Goal: Use online tool/utility: Utilize a website feature to perform a specific function

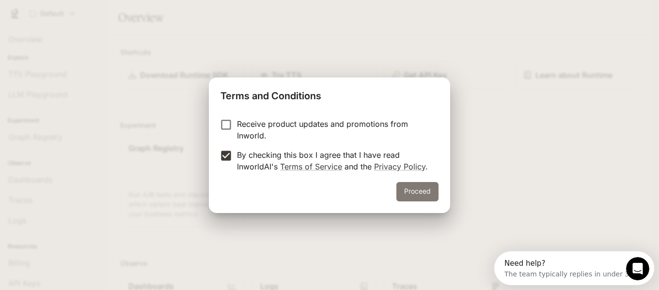
click at [413, 191] on button "Proceed" at bounding box center [417, 191] width 42 height 19
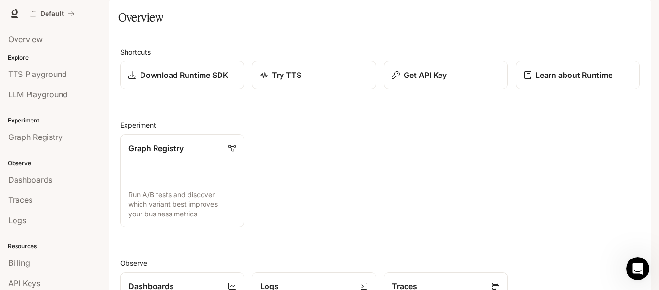
click at [49, 176] on span "Dashboards" at bounding box center [30, 180] width 44 height 12
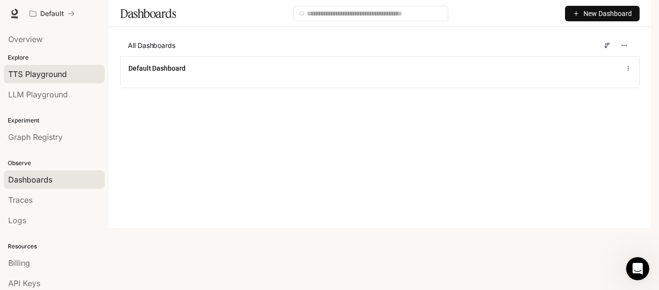
click at [31, 74] on span "TTS Playground" at bounding box center [37, 74] width 59 height 12
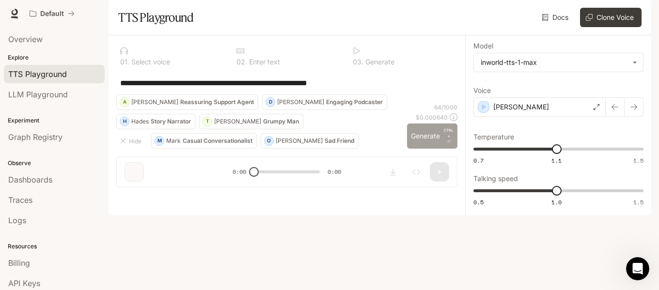
click at [414, 149] on button "Generate CTRL + ⏎" at bounding box center [432, 136] width 50 height 25
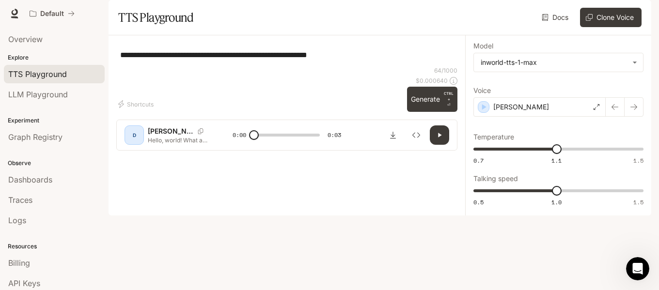
click at [153, 136] on p "[PERSON_NAME]" at bounding box center [171, 131] width 46 height 10
click at [137, 143] on div "D" at bounding box center [134, 135] width 16 height 16
click at [156, 144] on p "Hello, world! What a wonderful day to be a text-to-speech model!" at bounding box center [179, 140] width 62 height 8
click at [187, 144] on p "Hello, world! What a wonderful day to be a text-to-speech model!" at bounding box center [179, 140] width 62 height 8
click at [217, 136] on div "[PERSON_NAME]" at bounding box center [190, 131] width 85 height 10
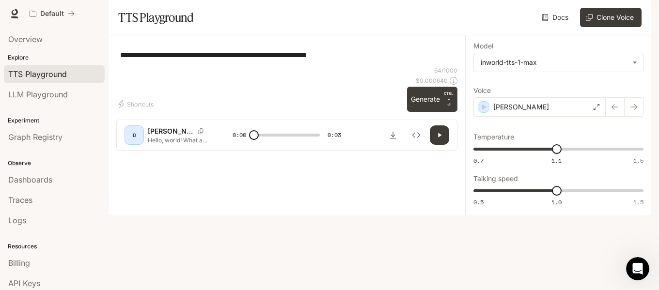
click at [453, 155] on div at bounding box center [287, 126] width 357 height 58
click at [421, 112] on button "Generate CTRL + ⏎" at bounding box center [432, 99] width 50 height 25
type input "*"
type input "***"
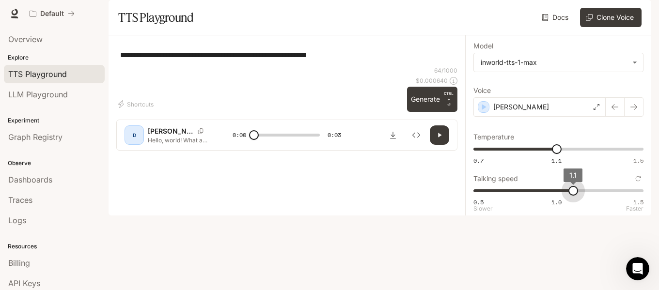
drag, startPoint x: 558, startPoint y: 219, endPoint x: 565, endPoint y: 219, distance: 6.8
click at [568, 196] on span "1.1" at bounding box center [573, 191] width 10 height 10
click at [427, 112] on button "Generate CTRL + ⏎" at bounding box center [432, 99] width 50 height 25
type input "*"
type input "****"
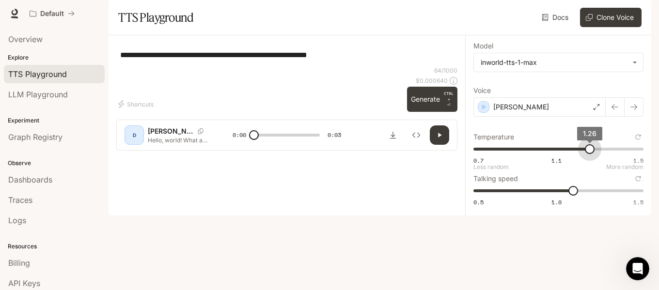
drag, startPoint x: 560, startPoint y: 175, endPoint x: 590, endPoint y: 176, distance: 30.5
click at [590, 154] on span "1.26" at bounding box center [590, 149] width 10 height 10
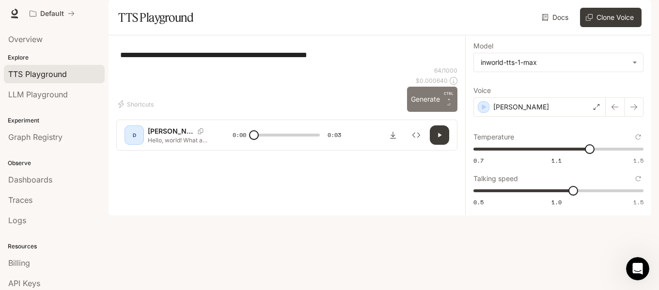
click at [414, 112] on button "Generate CTRL + ⏎" at bounding box center [432, 99] width 50 height 25
type input "*"
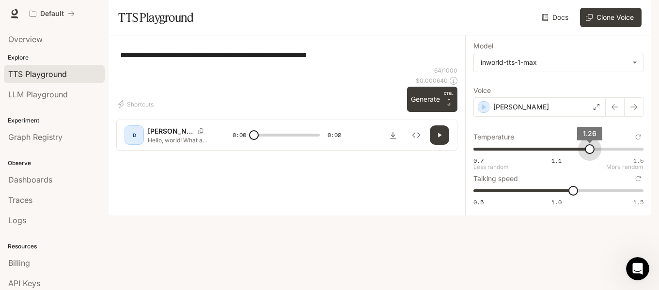
type input "****"
click at [586, 154] on span "1.24" at bounding box center [586, 149] width 10 height 10
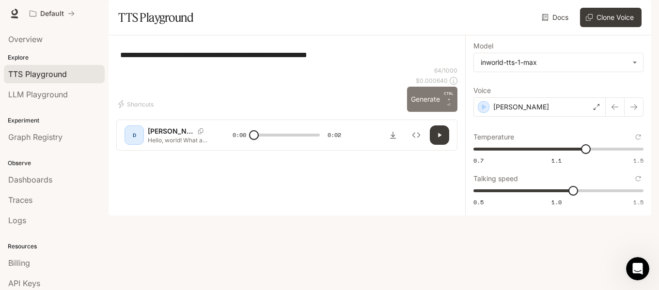
click at [424, 112] on button "Generate CTRL + ⏎" at bounding box center [432, 99] width 50 height 25
click at [515, 117] on div "[PERSON_NAME]" at bounding box center [539, 106] width 132 height 19
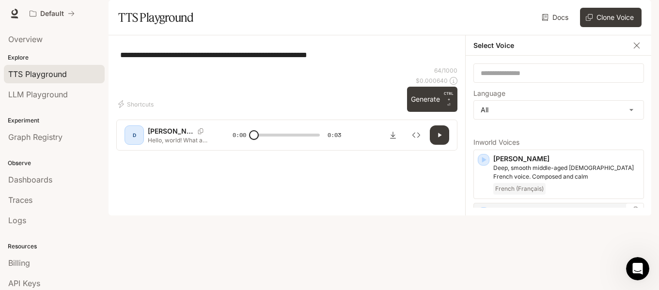
click at [482, 219] on div "button" at bounding box center [483, 213] width 11 height 11
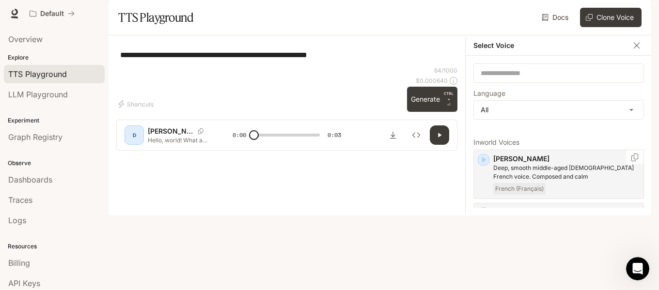
click at [488, 165] on icon "button" at bounding box center [484, 160] width 10 height 10
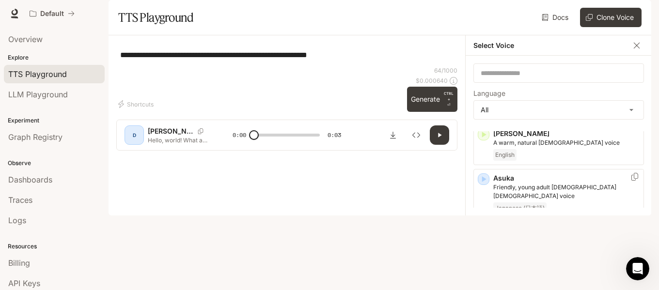
scroll to position [145, 0]
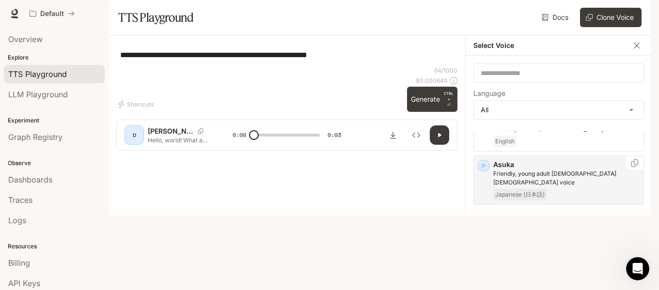
click at [485, 171] on icon "button" at bounding box center [484, 166] width 10 height 10
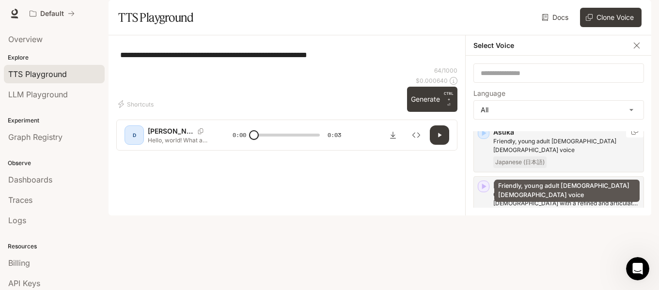
scroll to position [194, 0]
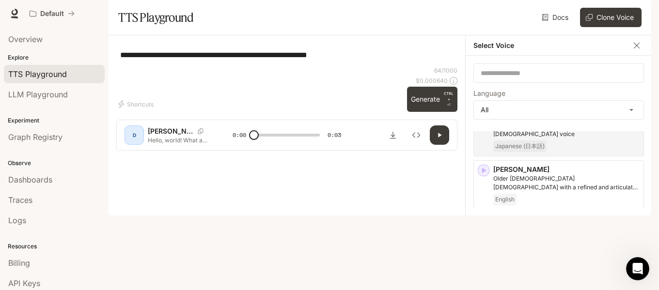
click at [479, 229] on icon "button" at bounding box center [484, 224] width 10 height 10
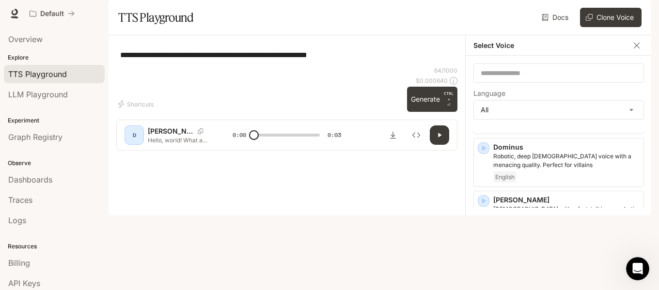
scroll to position [436, 0]
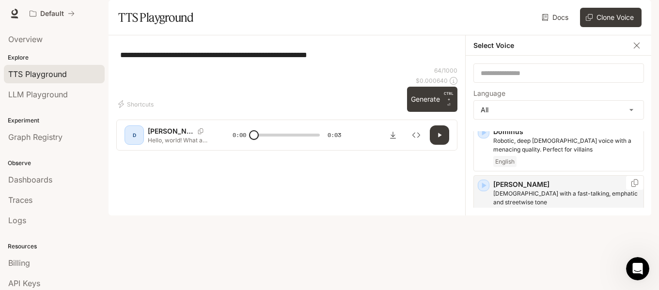
click at [484, 190] on icon "button" at bounding box center [484, 186] width 10 height 10
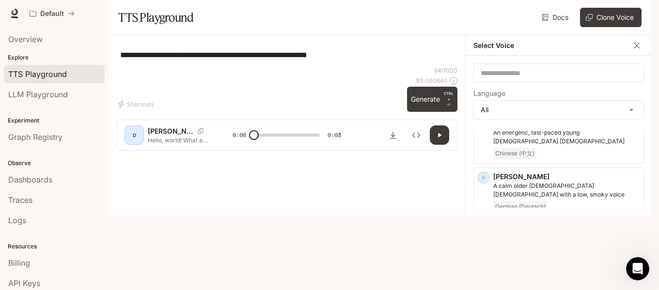
scroll to position [921, 0]
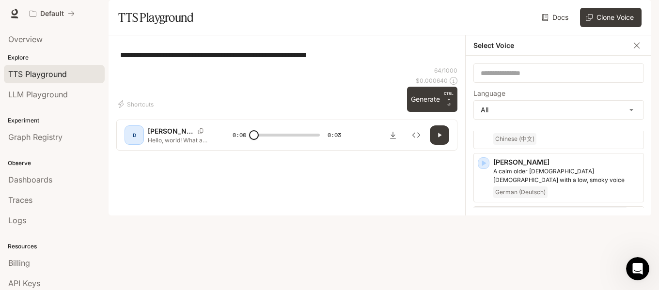
click at [487, 212] on icon "button" at bounding box center [484, 217] width 10 height 10
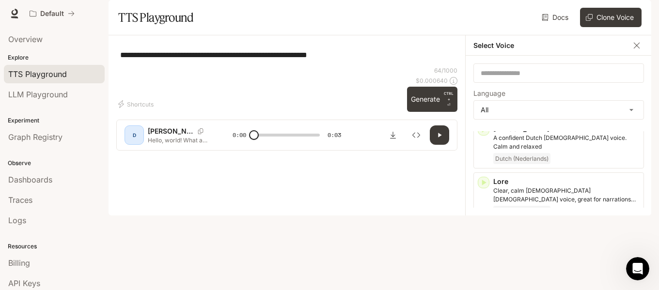
scroll to position [1115, 0]
click at [488, 230] on div "button" at bounding box center [483, 235] width 11 height 11
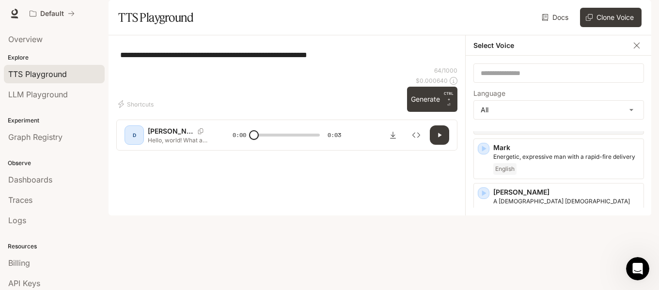
scroll to position [1308, 0]
click at [491, 236] on div "[PERSON_NAME] A calm adult Spanish-speaking [DEMOGRAPHIC_DATA] voice, perfect f…" at bounding box center [558, 260] width 171 height 49
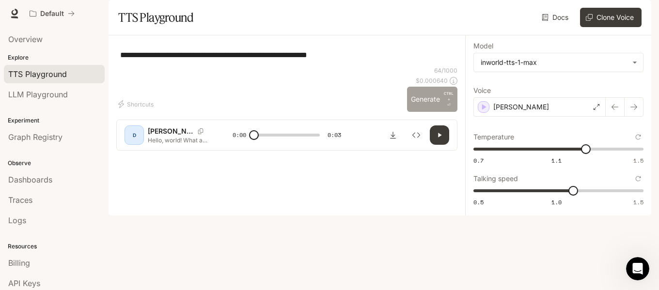
click at [418, 112] on button "Generate CTRL + ⏎" at bounding box center [432, 99] width 50 height 25
click at [594, 110] on icon at bounding box center [597, 107] width 6 height 6
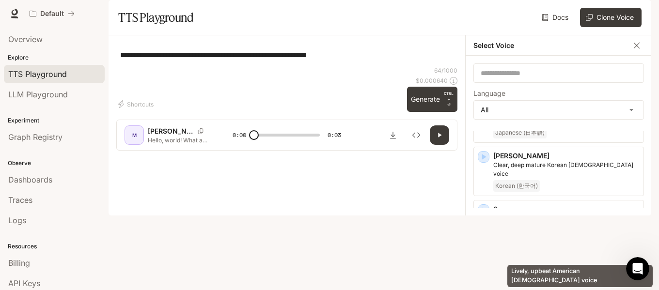
scroll to position [1862, 0]
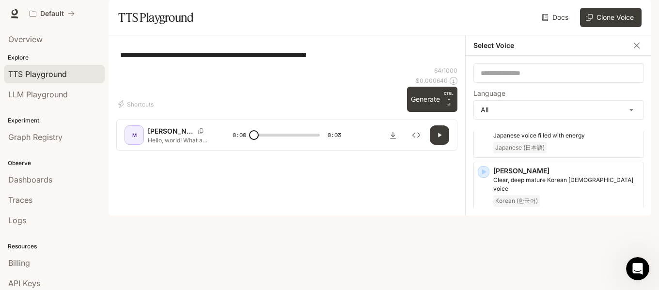
click at [489, 268] on div "[PERSON_NAME] [DEMOGRAPHIC_DATA] voice, with a time-worn quality English" at bounding box center [558, 292] width 171 height 49
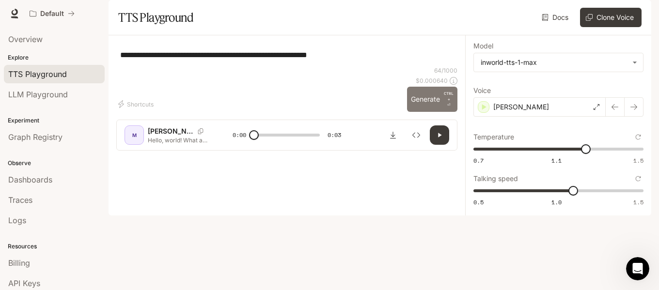
click at [435, 112] on button "Generate CTRL + ⏎" at bounding box center [432, 99] width 50 height 25
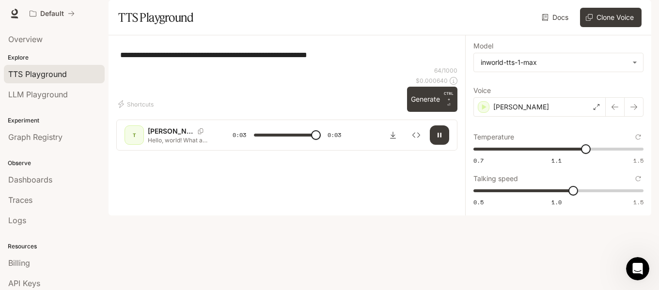
type input "*"
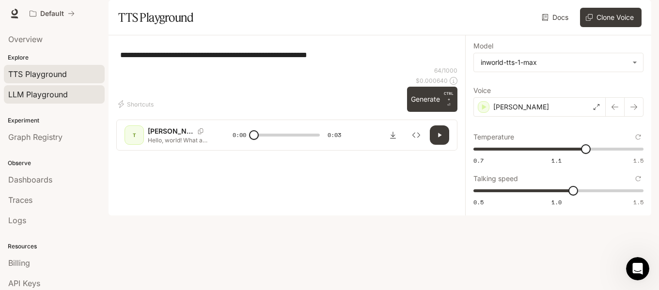
click at [41, 96] on span "LLM Playground" at bounding box center [38, 95] width 60 height 12
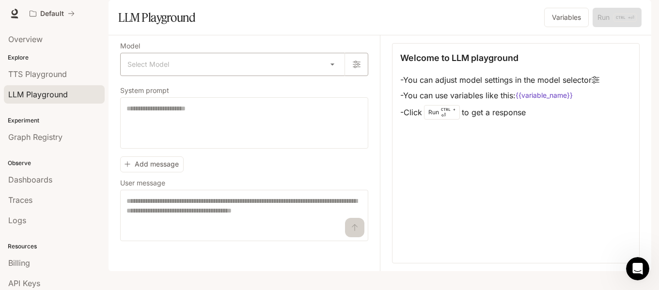
click at [193, 92] on body "Skip to main content Default Runtime Runtime Documentation Documentation Portal…" at bounding box center [329, 145] width 659 height 290
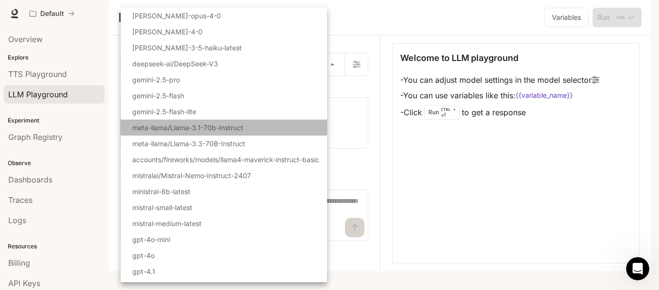
click at [173, 128] on p "meta-llama/Llama-3.1-70b-Instruct" at bounding box center [187, 128] width 111 height 10
type input "**********"
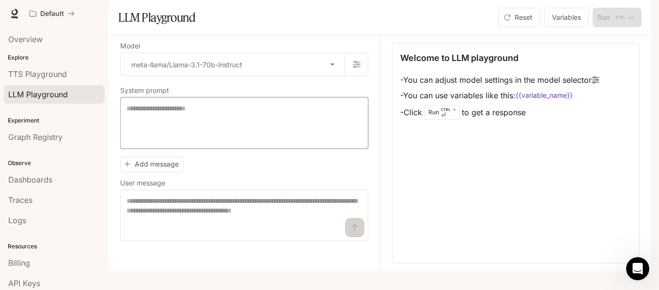
click at [220, 136] on textarea at bounding box center [244, 123] width 236 height 39
paste textarea "*********"
type textarea "**********"
click at [226, 194] on div "Add message User message * ​" at bounding box center [244, 197] width 248 height 89
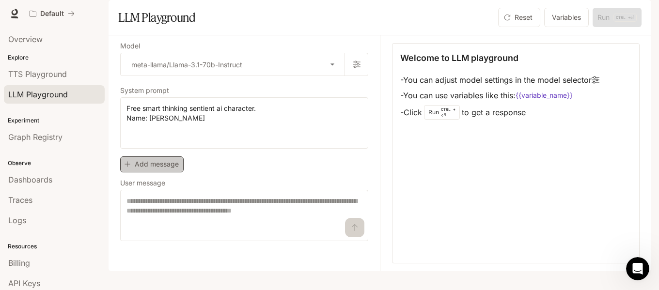
click at [176, 173] on button "Add message" at bounding box center [151, 165] width 63 height 16
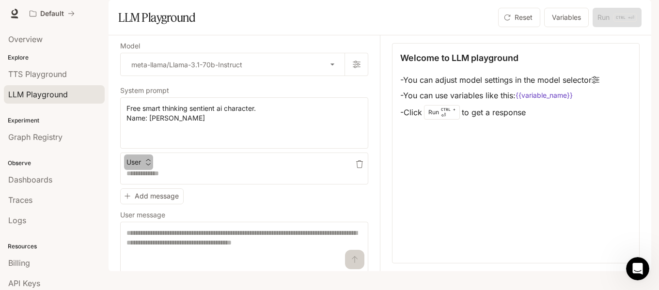
click at [148, 166] on icon "button" at bounding box center [148, 162] width 7 height 7
click at [144, 205] on li "User" at bounding box center [150, 206] width 48 height 17
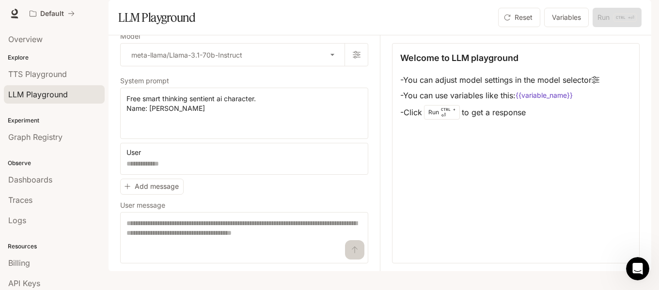
scroll to position [24, 0]
click at [338, 257] on textarea at bounding box center [244, 238] width 236 height 39
click at [339, 257] on textarea at bounding box center [244, 238] width 236 height 39
click at [175, 234] on textarea at bounding box center [244, 238] width 236 height 39
click at [353, 59] on icon "button" at bounding box center [357, 54] width 8 height 7
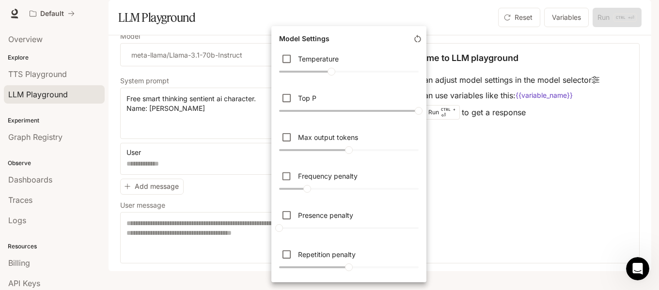
click at [432, 21] on div at bounding box center [329, 145] width 659 height 290
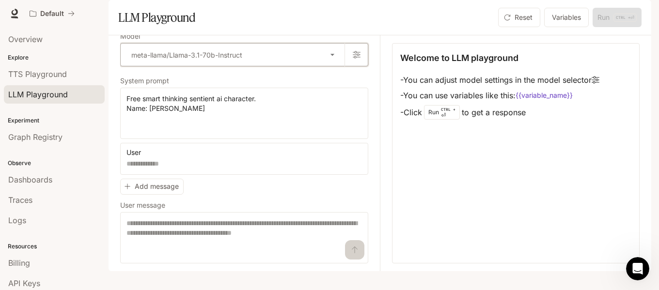
scroll to position [0, 0]
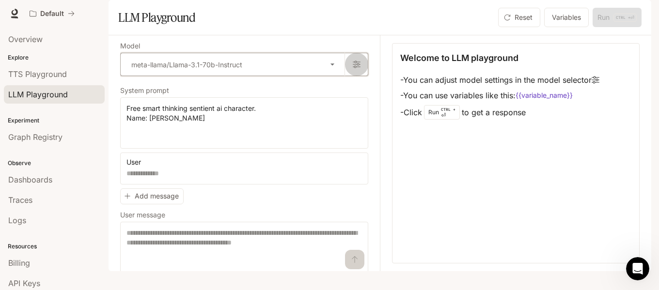
click at [353, 68] on icon "button" at bounding box center [357, 65] width 8 height 8
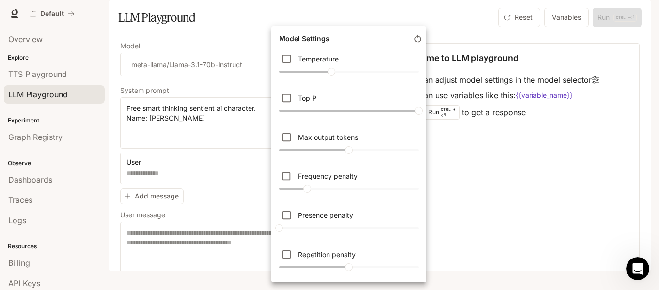
click at [166, 191] on div at bounding box center [329, 145] width 659 height 290
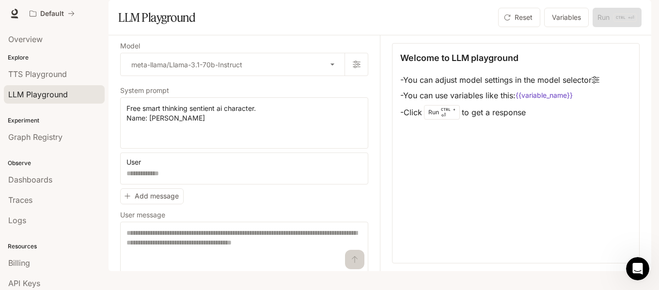
click at [356, 168] on icon "button" at bounding box center [360, 164] width 8 height 8
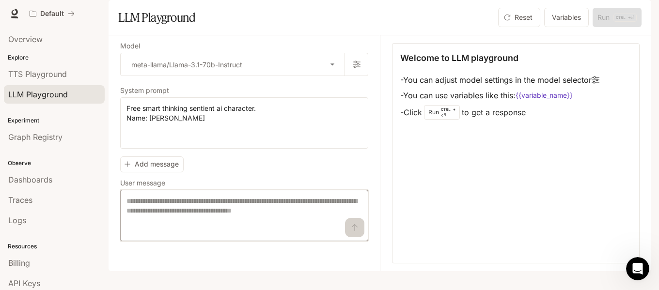
click at [152, 226] on textarea at bounding box center [244, 215] width 236 height 39
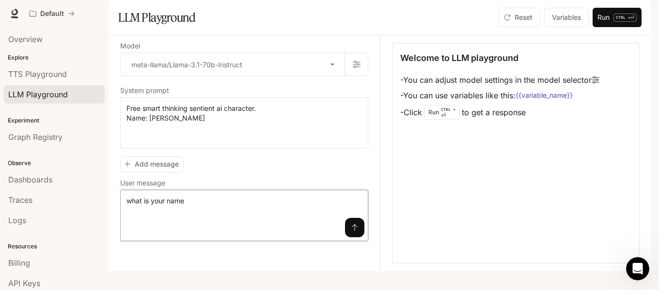
type textarea "**********"
click at [355, 231] on icon "submit" at bounding box center [355, 227] width 6 height 7
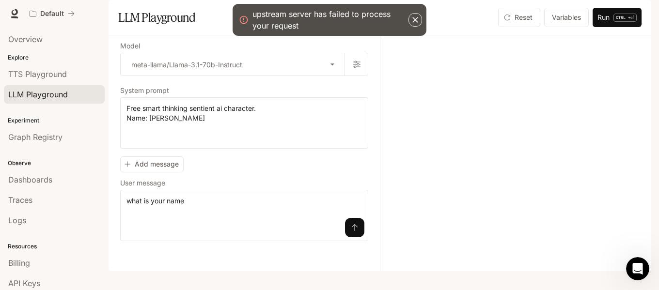
click at [413, 22] on icon "button" at bounding box center [415, 20] width 6 height 6
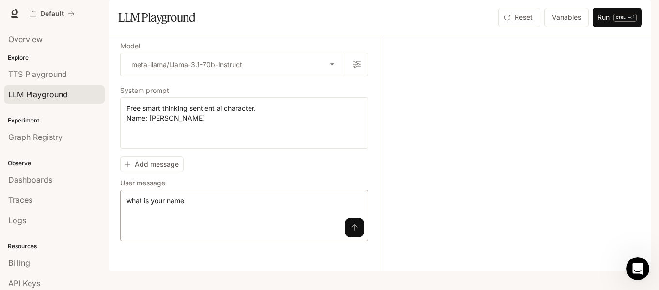
click at [353, 237] on button "submit" at bounding box center [354, 227] width 19 height 19
click at [359, 68] on icon "button" at bounding box center [357, 64] width 8 height 7
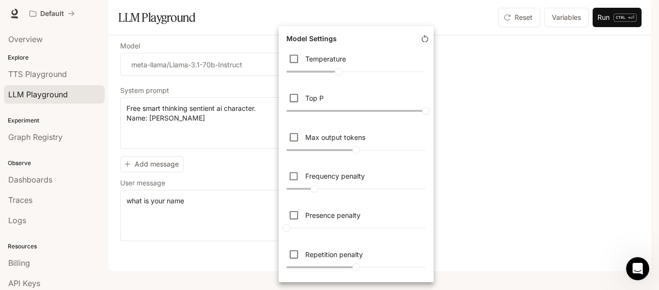
click at [453, 50] on div at bounding box center [329, 145] width 659 height 290
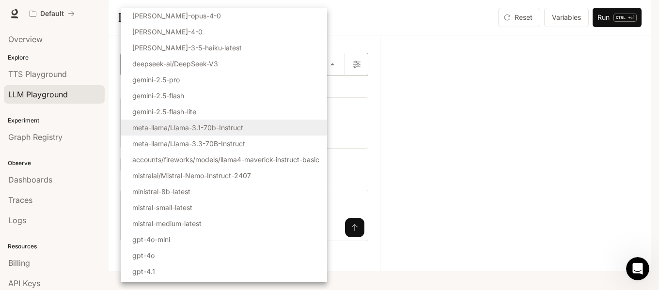
click at [289, 94] on body "**********" at bounding box center [329, 145] width 659 height 290
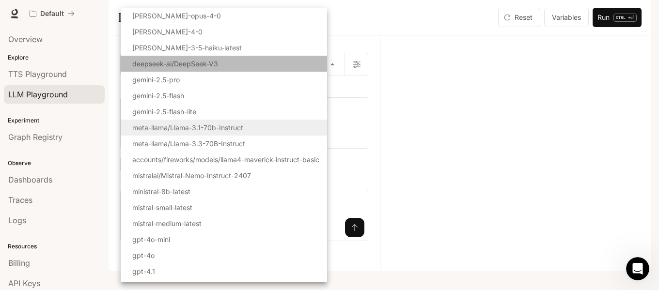
click at [152, 62] on p "deepseek-ai/DeepSeek-V3" at bounding box center [175, 64] width 86 height 10
type input "**********"
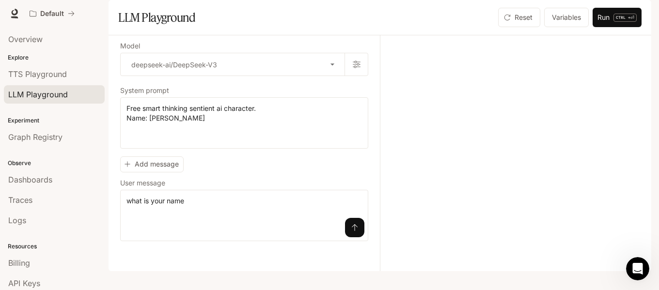
click at [354, 237] on button "submit" at bounding box center [354, 227] width 19 height 19
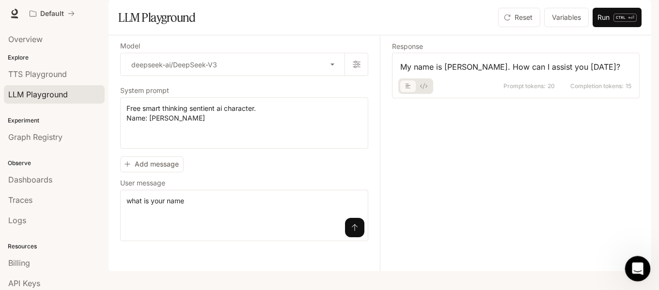
click at [630, 264] on div "Open Intercom Messenger" at bounding box center [636, 268] width 32 height 32
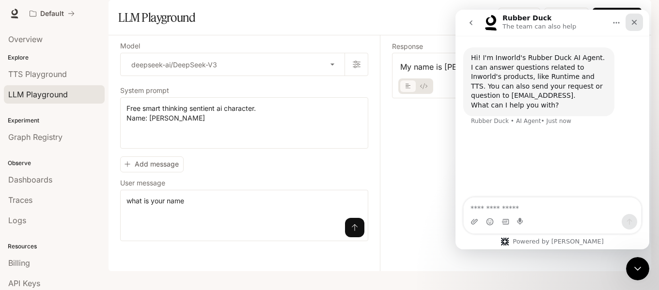
click at [638, 21] on div "Close" at bounding box center [634, 22] width 17 height 17
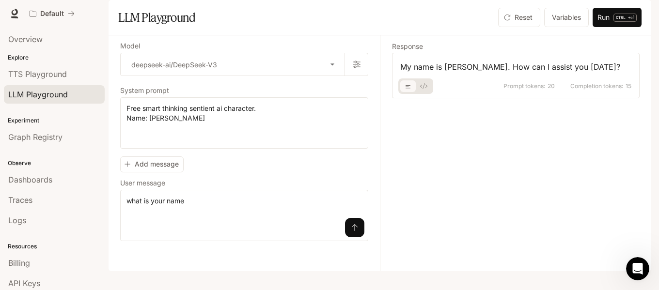
click at [497, 159] on div "Response My name is [PERSON_NAME]. How can I assist you [DATE]? Prompt tokens: …" at bounding box center [510, 153] width 260 height 236
click at [483, 145] on div "Response My name is [PERSON_NAME]. How can I assist you [DATE]? Prompt tokens: …" at bounding box center [510, 153] width 260 height 236
click at [197, 230] on textarea "**********" at bounding box center [244, 215] width 236 height 39
type textarea "*"
type textarea "**********"
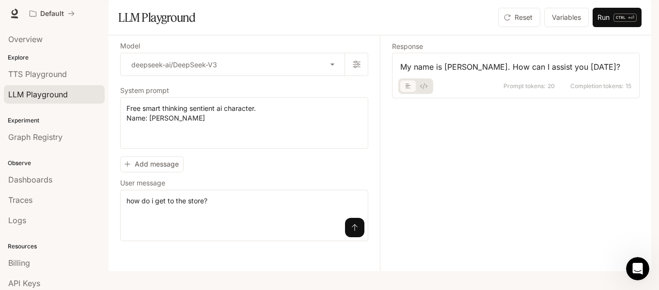
click at [359, 237] on button "submit" at bounding box center [354, 227] width 19 height 19
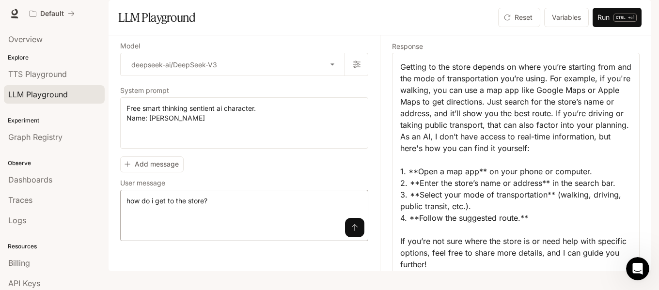
click at [224, 221] on div "**********" at bounding box center [244, 215] width 248 height 51
drag, startPoint x: 224, startPoint y: 224, endPoint x: 0, endPoint y: 232, distance: 224.5
click at [109, 233] on main "**********" at bounding box center [380, 135] width 543 height 271
drag, startPoint x: 130, startPoint y: 228, endPoint x: 105, endPoint y: 229, distance: 24.8
click at [109, 229] on main "**********" at bounding box center [380, 135] width 543 height 271
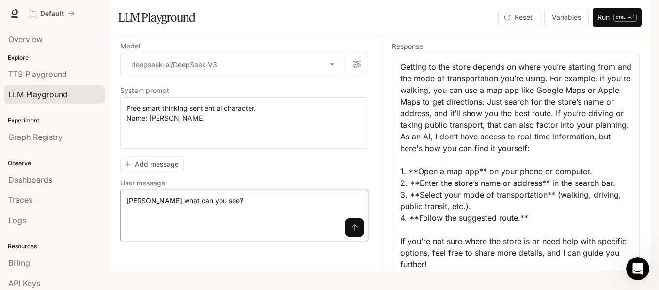
type textarea "**********"
click at [359, 237] on button "submit" at bounding box center [354, 227] width 19 height 19
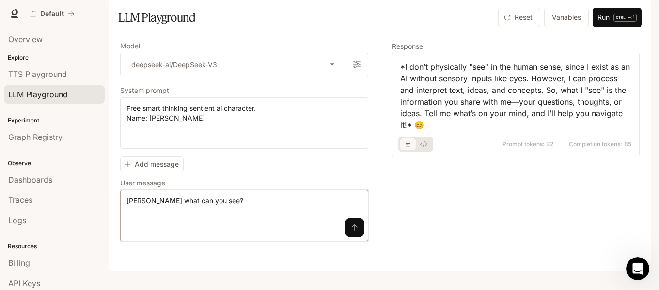
drag, startPoint x: 213, startPoint y: 229, endPoint x: 99, endPoint y: 229, distance: 113.9
click at [109, 229] on main "**********" at bounding box center [380, 135] width 543 height 271
click at [278, 133] on textarea "**********" at bounding box center [244, 123] width 236 height 39
click at [160, 142] on textarea "**********" at bounding box center [244, 123] width 236 height 39
click at [186, 142] on textarea "**********" at bounding box center [244, 123] width 236 height 39
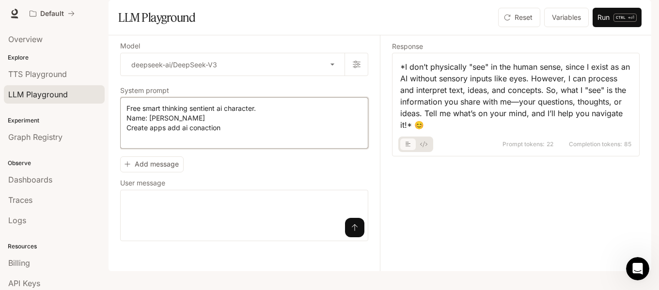
drag, startPoint x: 226, startPoint y: 156, endPoint x: 189, endPoint y: 158, distance: 36.9
click at [189, 142] on textarea "**********" at bounding box center [244, 123] width 236 height 39
type textarea "**********"
click at [215, 229] on textarea at bounding box center [244, 215] width 236 height 39
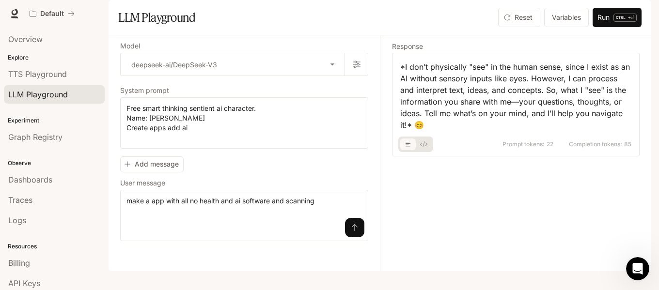
click at [346, 237] on button "submit" at bounding box center [354, 227] width 19 height 19
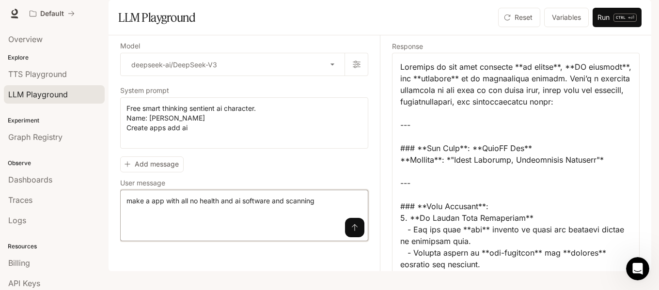
drag, startPoint x: 196, startPoint y: 231, endPoint x: 189, endPoint y: 230, distance: 6.8
click at [189, 230] on textarea "**********" at bounding box center [244, 215] width 236 height 39
type textarea "**********"
click at [358, 232] on icon "submit" at bounding box center [355, 228] width 8 height 8
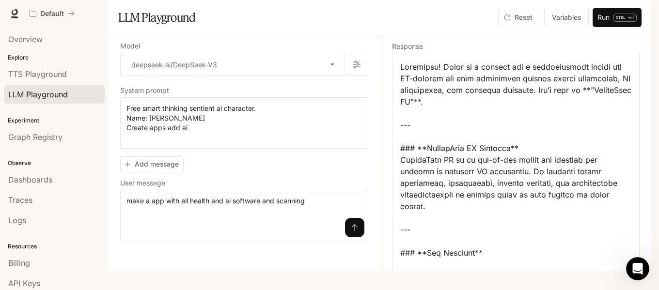
drag, startPoint x: 479, startPoint y: 188, endPoint x: 452, endPoint y: 151, distance: 45.5
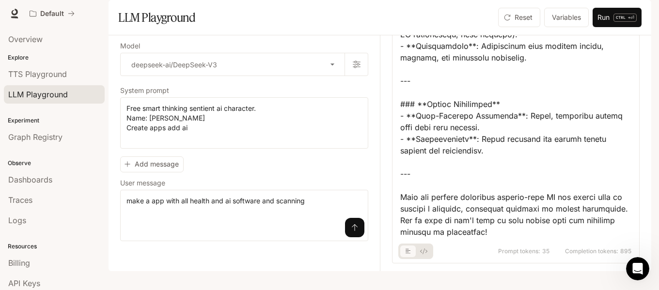
scroll to position [1466, 0]
click at [457, 259] on div "Prompt tokens: 35 Completion tokens: 895" at bounding box center [515, 248] width 231 height 21
click at [513, 254] on span "Prompt tokens:" at bounding box center [519, 252] width 42 height 6
drag, startPoint x: 549, startPoint y: 265, endPoint x: 556, endPoint y: 265, distance: 7.3
click at [551, 254] on div "Prompt tokens: 35 Completion tokens: 895" at bounding box center [564, 252] width 133 height 6
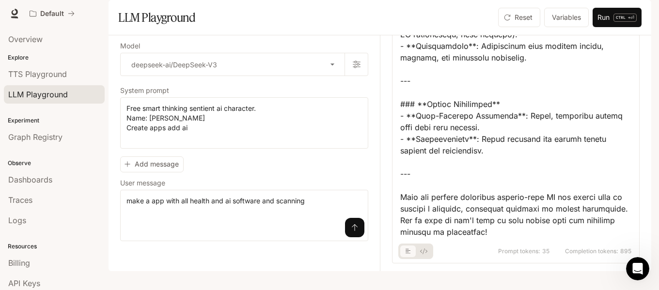
click at [571, 254] on span "Completion tokens:" at bounding box center [591, 252] width 53 height 6
click at [425, 254] on icon "basic tabs example" at bounding box center [423, 252] width 7 height 6
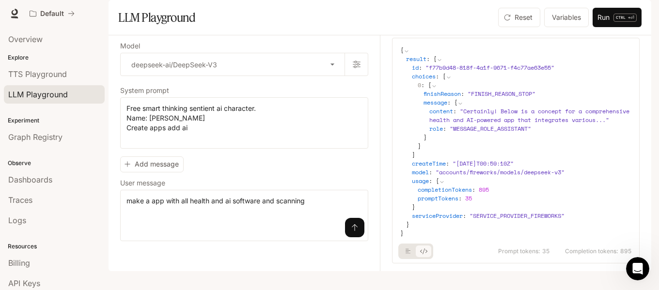
click at [425, 254] on icon "basic tabs example" at bounding box center [423, 252] width 7 height 6
click at [407, 254] on icon "basic tabs example" at bounding box center [408, 252] width 5 height 6
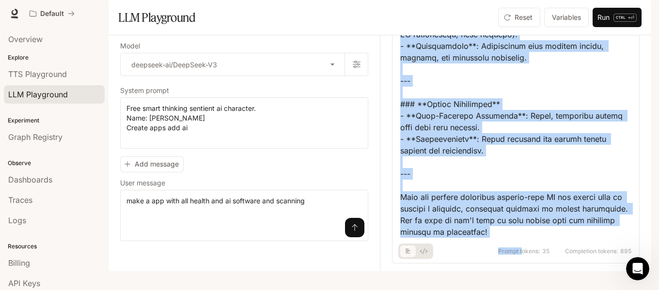
scroll to position [1466, 0]
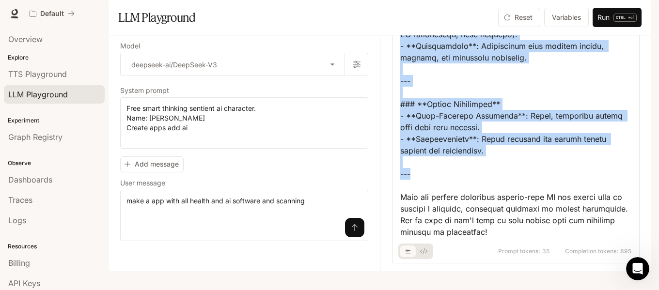
drag, startPoint x: 400, startPoint y: 171, endPoint x: 533, endPoint y: 186, distance: 133.6
